Goal: Task Accomplishment & Management: Manage account settings

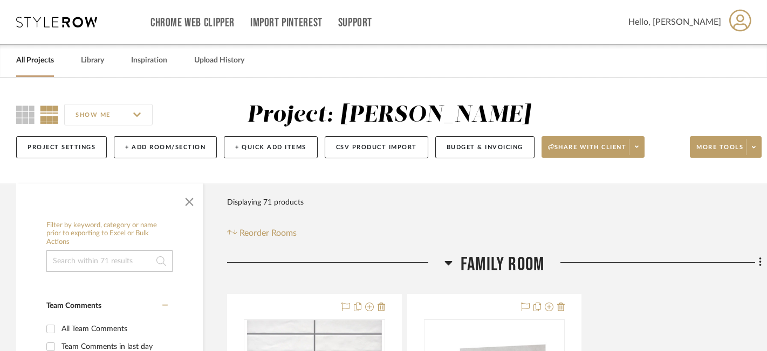
click at [50, 26] on icon at bounding box center [56, 22] width 81 height 11
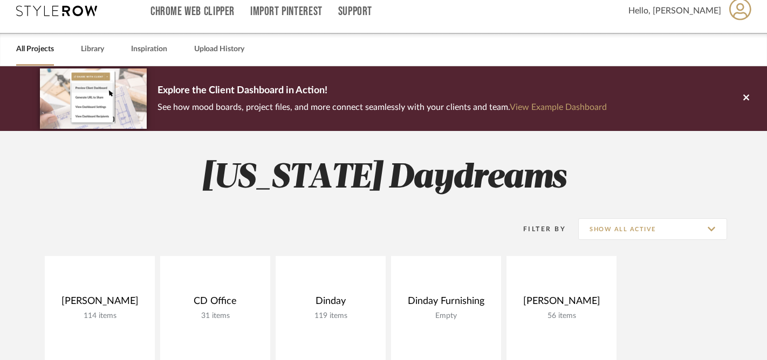
scroll to position [307, 0]
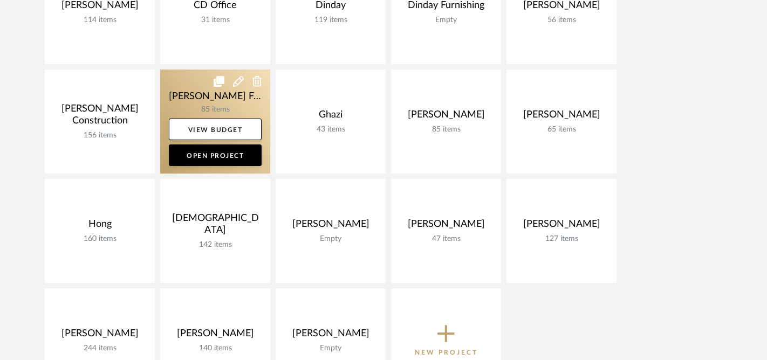
click at [175, 98] on link at bounding box center [215, 122] width 110 height 104
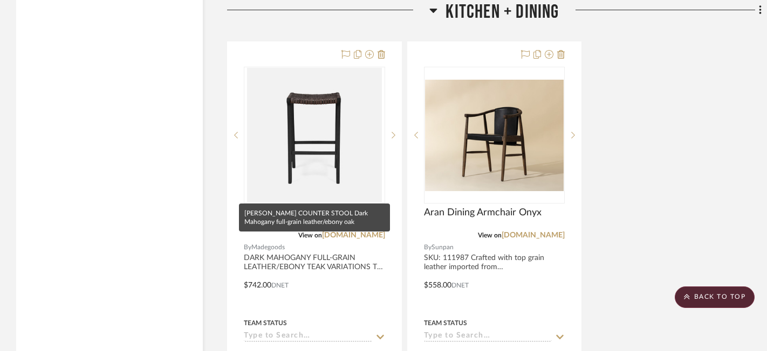
scroll to position [3554, 0]
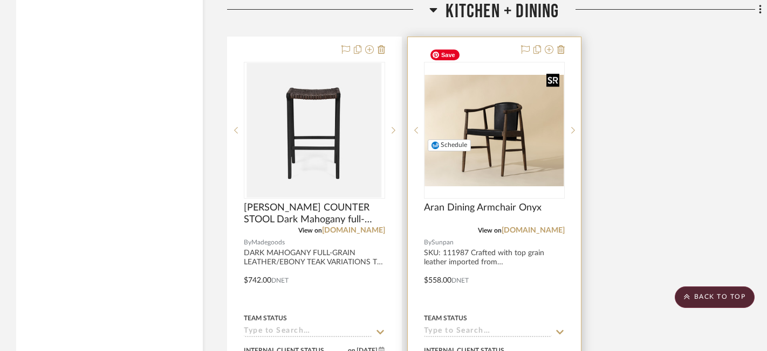
click at [499, 119] on img "0" at bounding box center [494, 130] width 139 height 111
click at [505, 121] on img "0" at bounding box center [494, 130] width 139 height 111
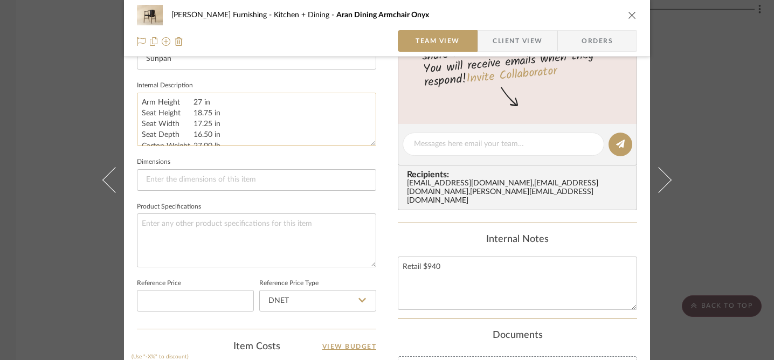
scroll to position [165, 0]
click at [628, 14] on icon "close" at bounding box center [632, 15] width 9 height 9
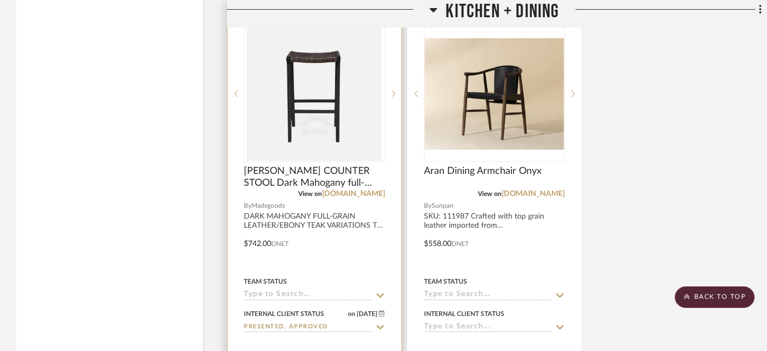
scroll to position [3690, 0]
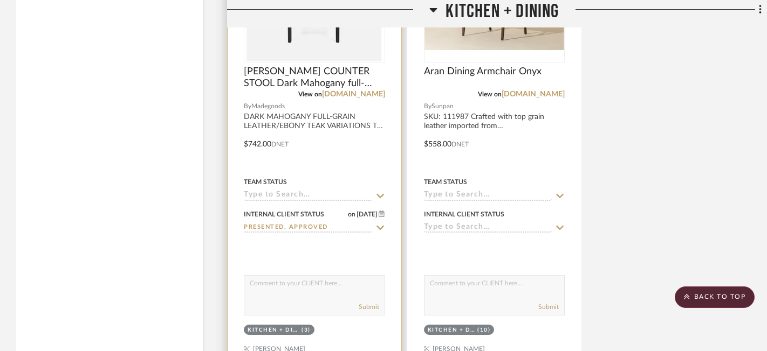
click at [312, 223] on input "Presented, Approved" at bounding box center [308, 228] width 128 height 10
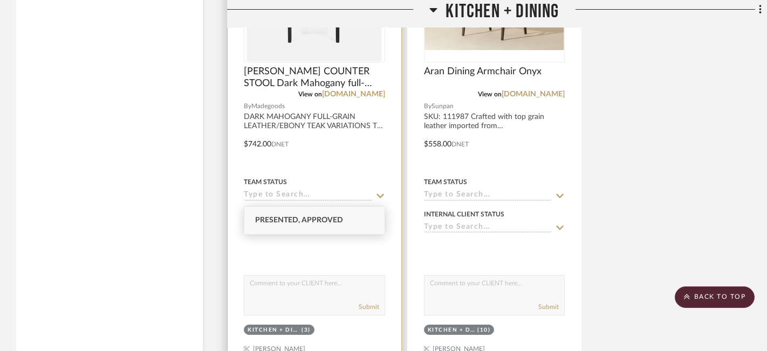
click at [375, 224] on icon at bounding box center [380, 228] width 10 height 9
type input "[DATE]"
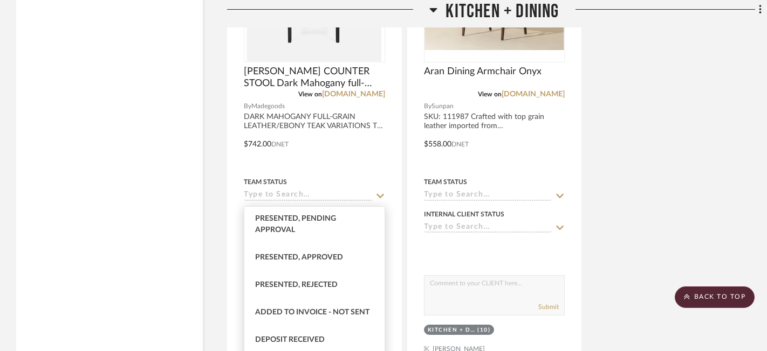
scroll to position [113, 0]
click at [298, 256] on span "Presented, Approved" at bounding box center [299, 257] width 88 height 8
type input "Presented, Approved"
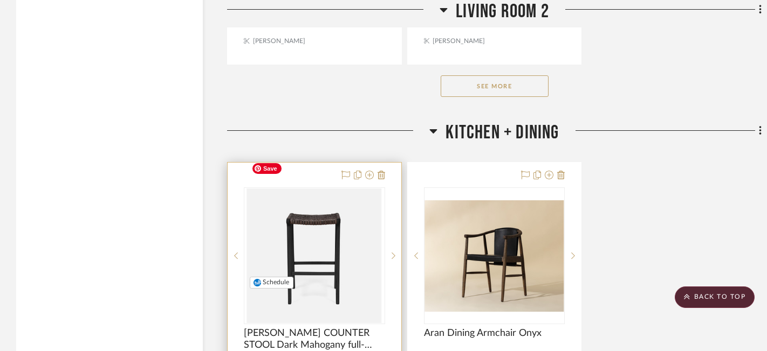
scroll to position [3428, 0]
click at [346, 171] on icon at bounding box center [345, 175] width 9 height 9
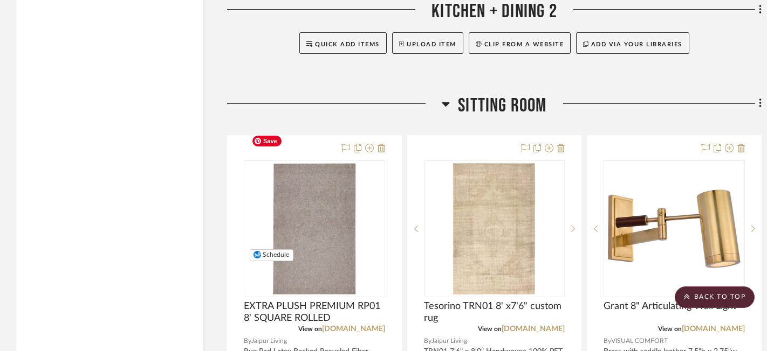
scroll to position [4118, 0]
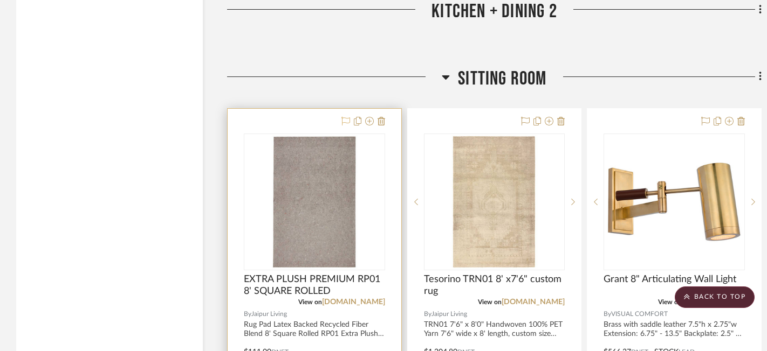
click at [345, 117] on icon at bounding box center [345, 121] width 9 height 9
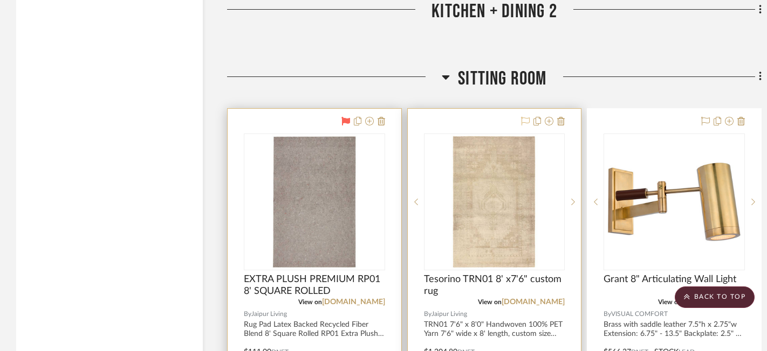
click at [522, 117] on icon at bounding box center [525, 121] width 9 height 9
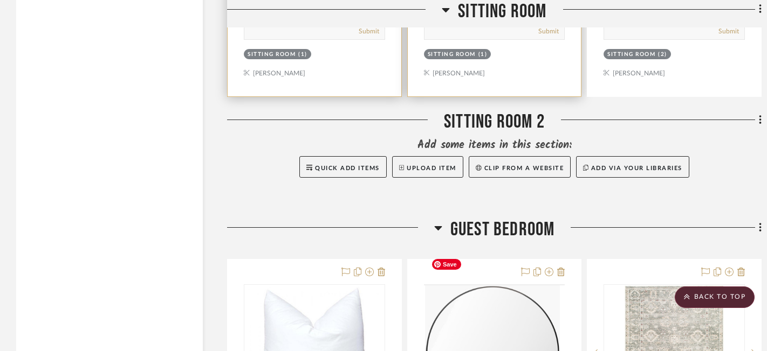
scroll to position [4743, 0]
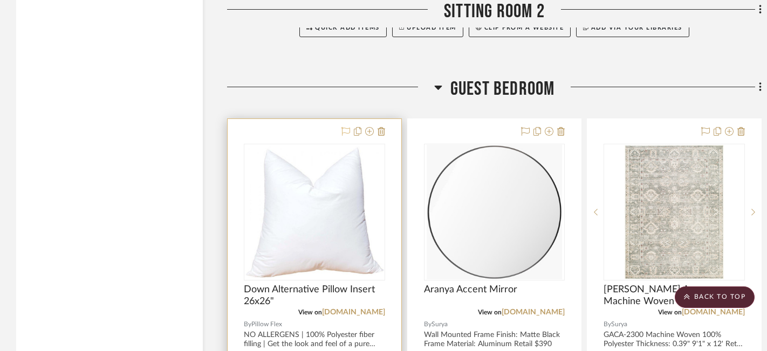
click at [346, 127] on icon at bounding box center [345, 131] width 9 height 9
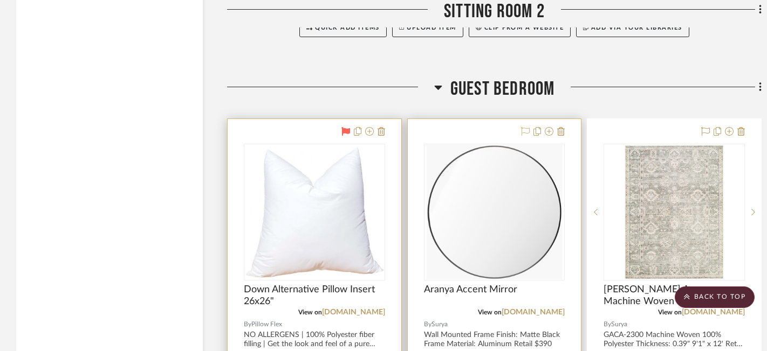
click at [523, 127] on icon at bounding box center [525, 131] width 9 height 9
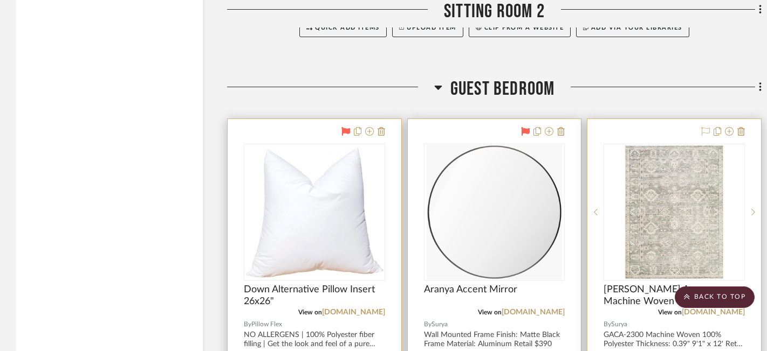
click at [705, 127] on icon at bounding box center [705, 131] width 9 height 9
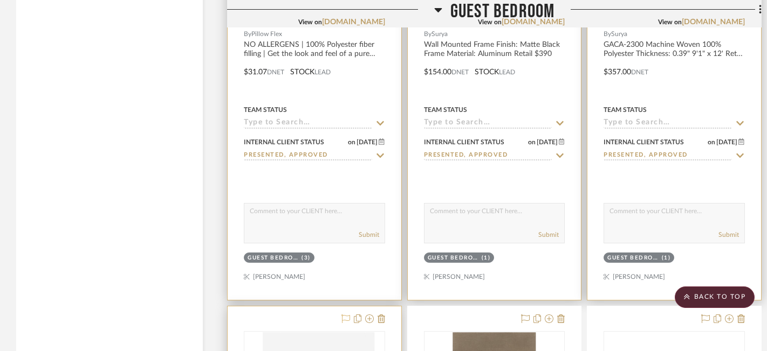
scroll to position [5262, 0]
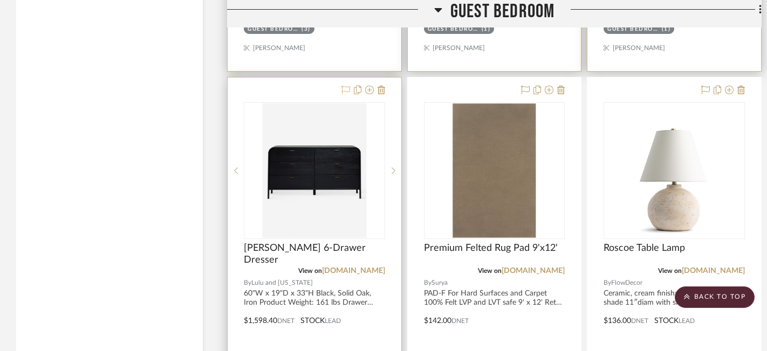
click at [345, 86] on icon at bounding box center [345, 90] width 9 height 9
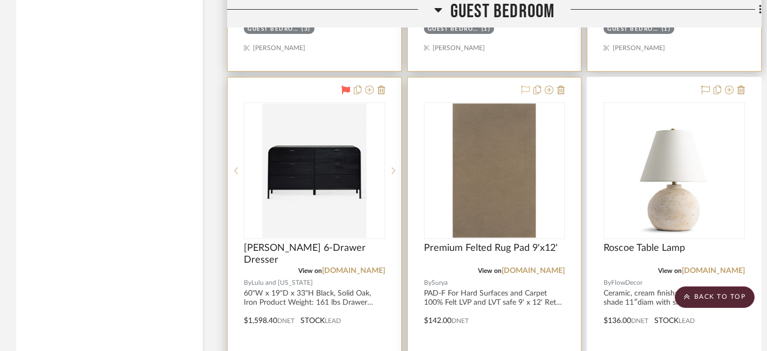
click at [525, 86] on icon at bounding box center [525, 90] width 9 height 9
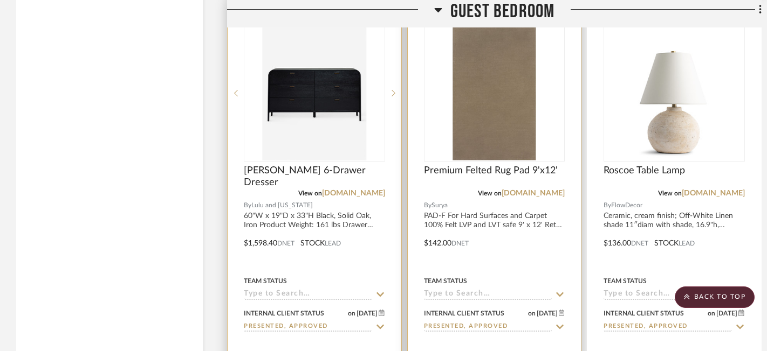
scroll to position [5160, 0]
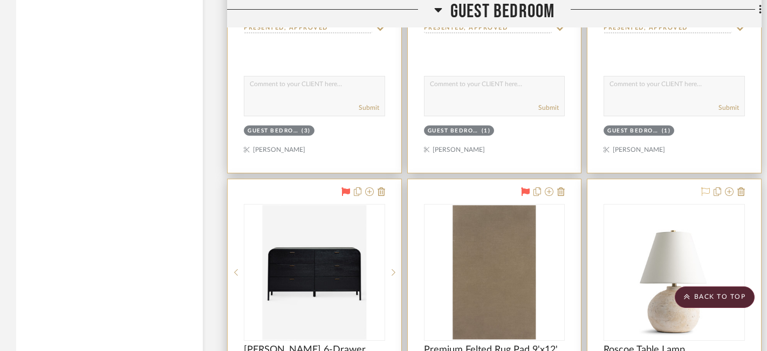
click at [703, 188] on icon at bounding box center [705, 192] width 9 height 9
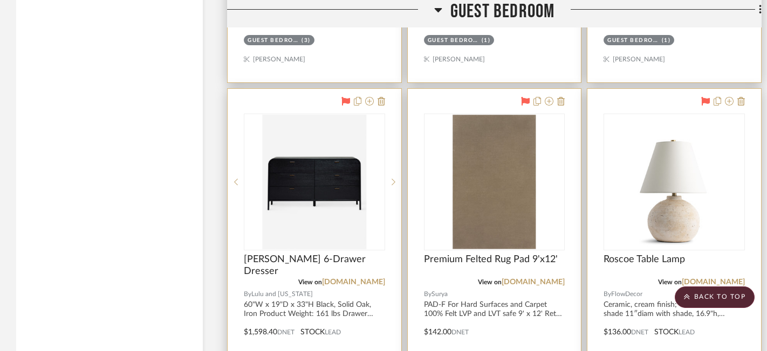
scroll to position [5702, 0]
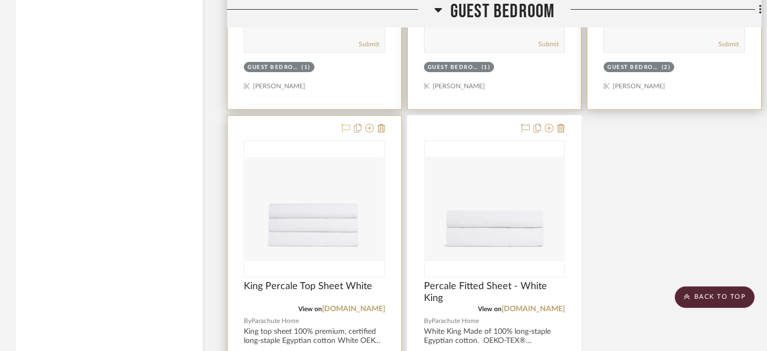
click at [344, 124] on icon at bounding box center [345, 128] width 9 height 9
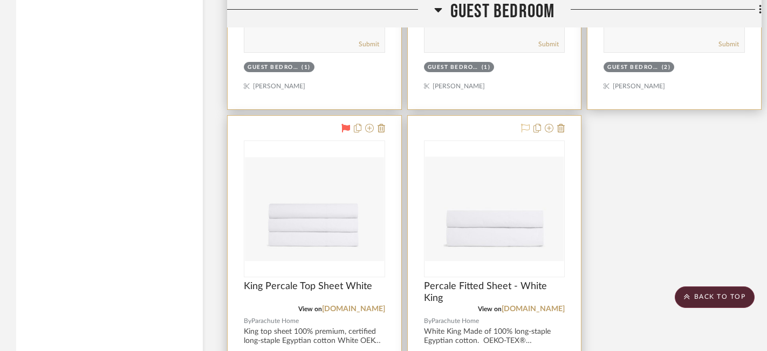
click at [523, 124] on icon at bounding box center [525, 128] width 9 height 9
click at [526, 124] on icon at bounding box center [525, 128] width 9 height 9
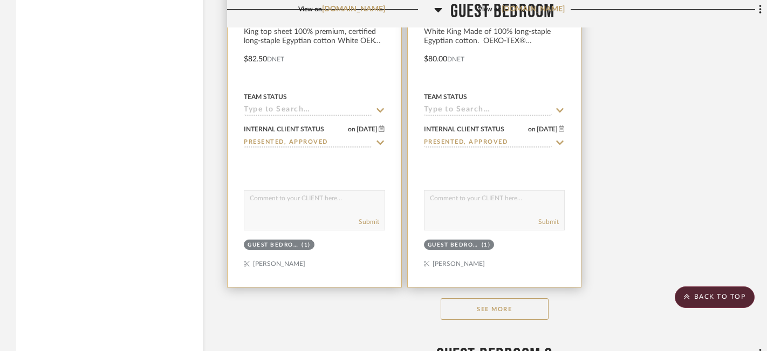
scroll to position [6084, 0]
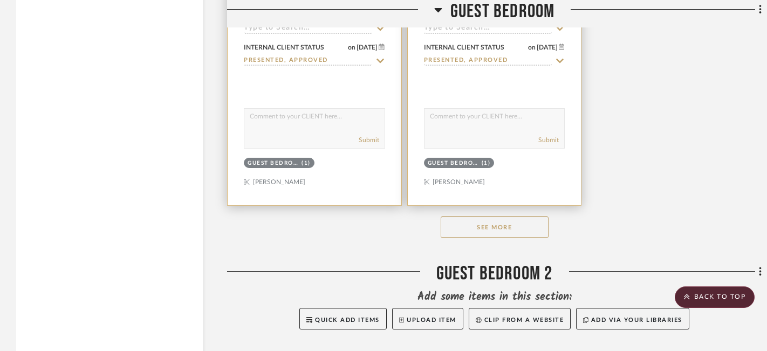
click at [495, 217] on button "See More" at bounding box center [494, 228] width 108 height 22
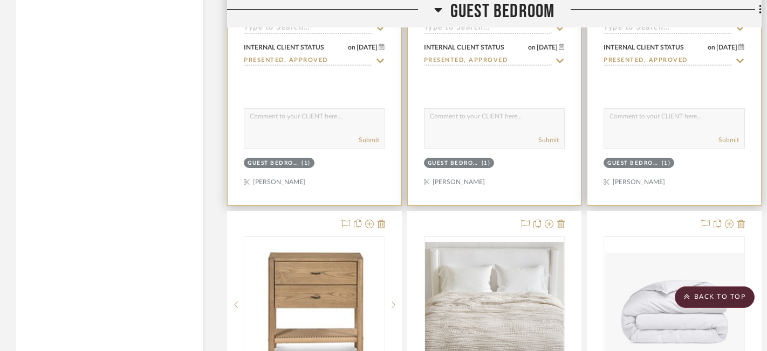
scroll to position [5705, 0]
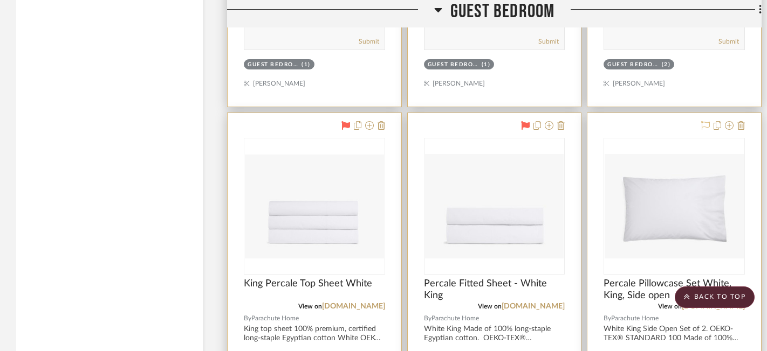
click at [705, 121] on icon at bounding box center [705, 125] width 9 height 9
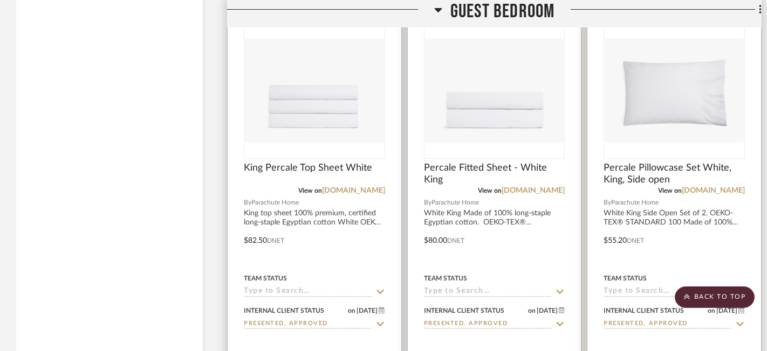
scroll to position [6144, 0]
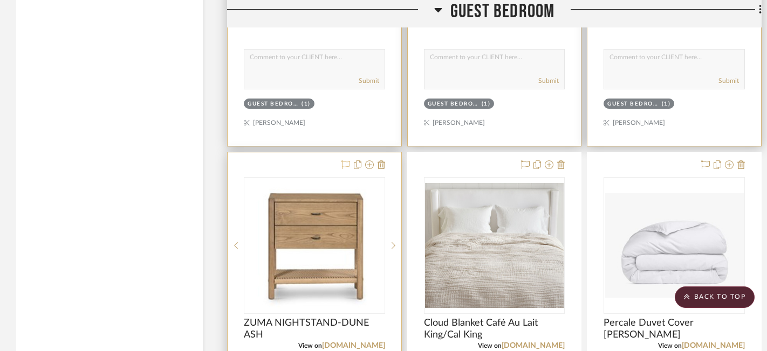
click at [344, 161] on icon at bounding box center [345, 165] width 9 height 9
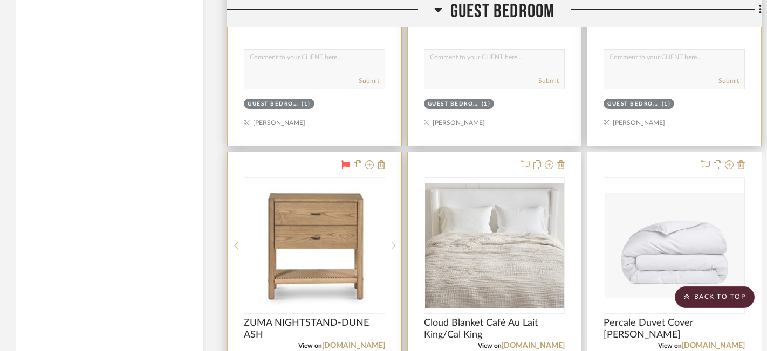
click at [525, 161] on icon at bounding box center [525, 165] width 9 height 9
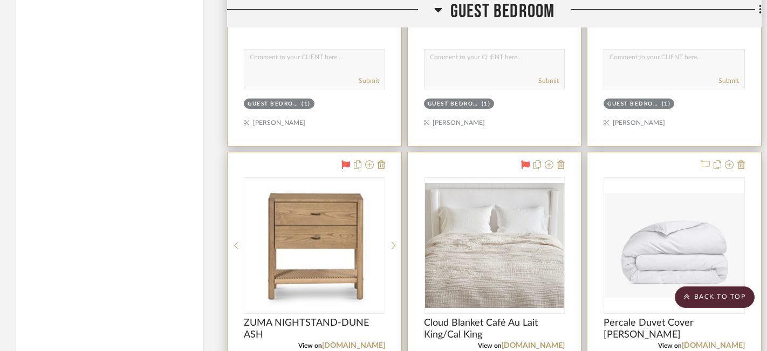
click at [703, 161] on icon at bounding box center [705, 165] width 9 height 9
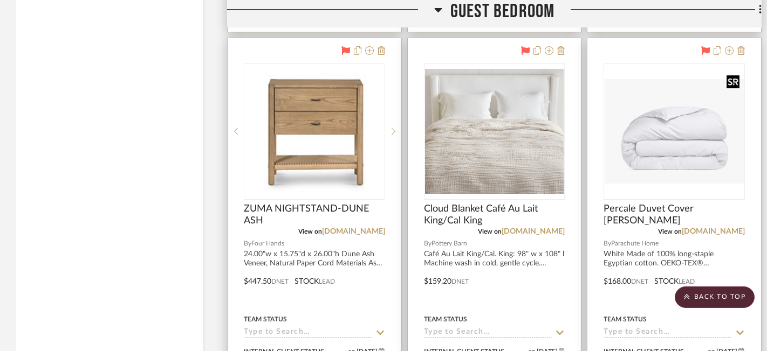
scroll to position [6625, 0]
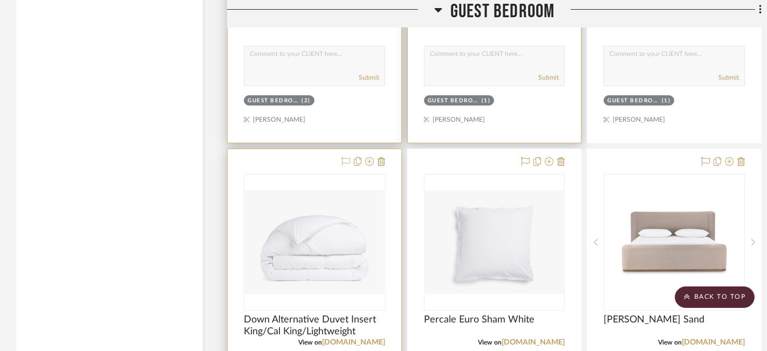
click at [343, 157] on icon at bounding box center [345, 161] width 9 height 9
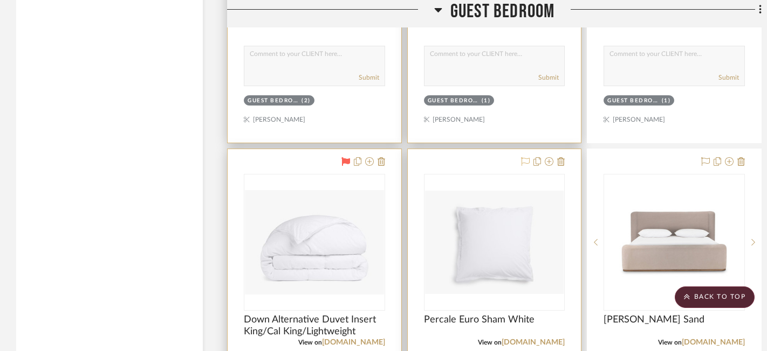
click at [525, 157] on icon at bounding box center [525, 161] width 9 height 9
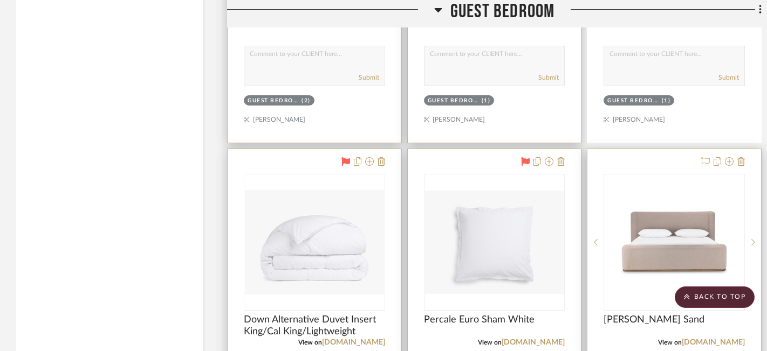
click at [708, 157] on icon at bounding box center [705, 161] width 9 height 9
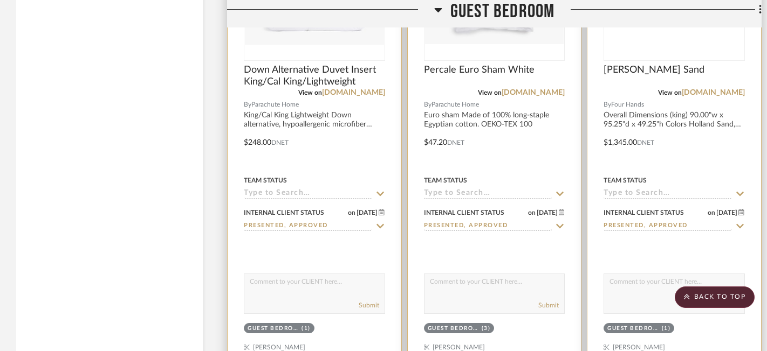
scroll to position [6897, 0]
